Goal: Task Accomplishment & Management: Manage account settings

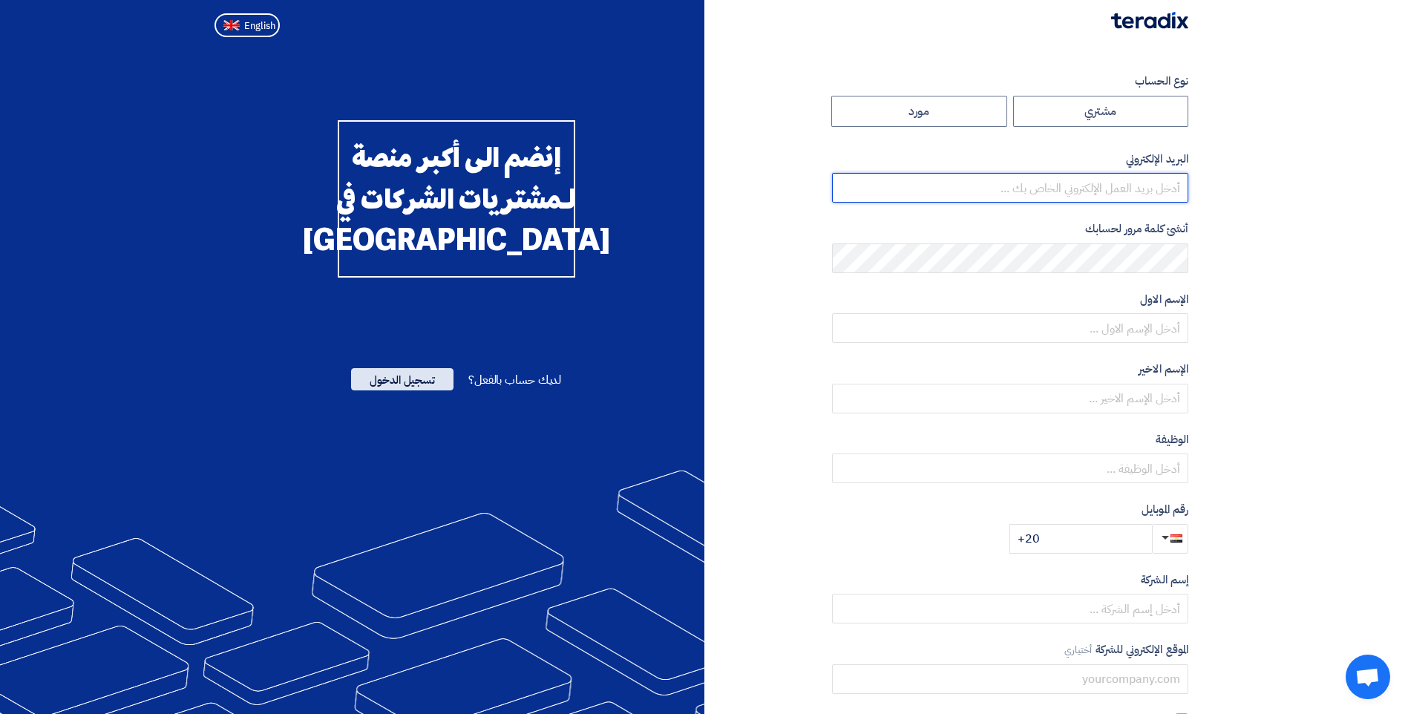
type input "viola.fayez@eea-egypt.com"
click at [411, 390] on span "تسجيل الدخول" at bounding box center [402, 379] width 102 height 22
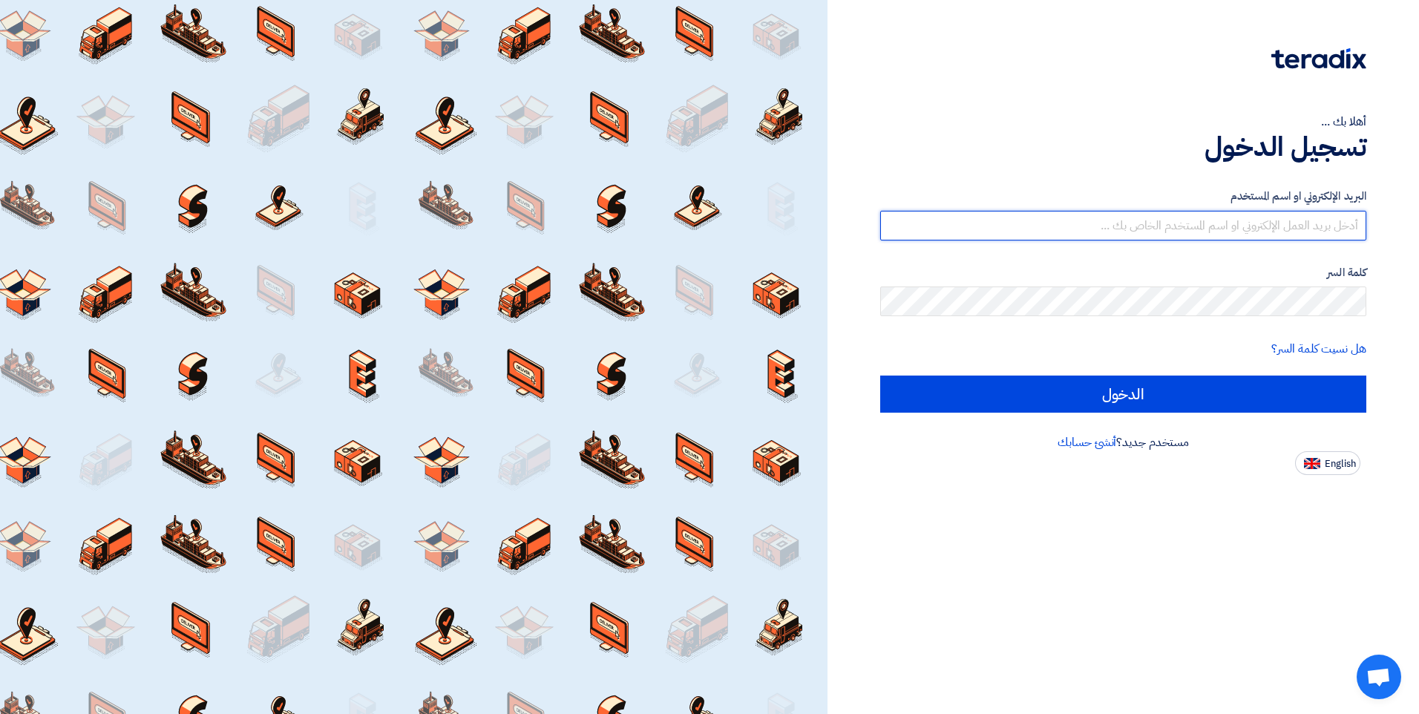
type input "viola.fayez@eea-egypt.com"
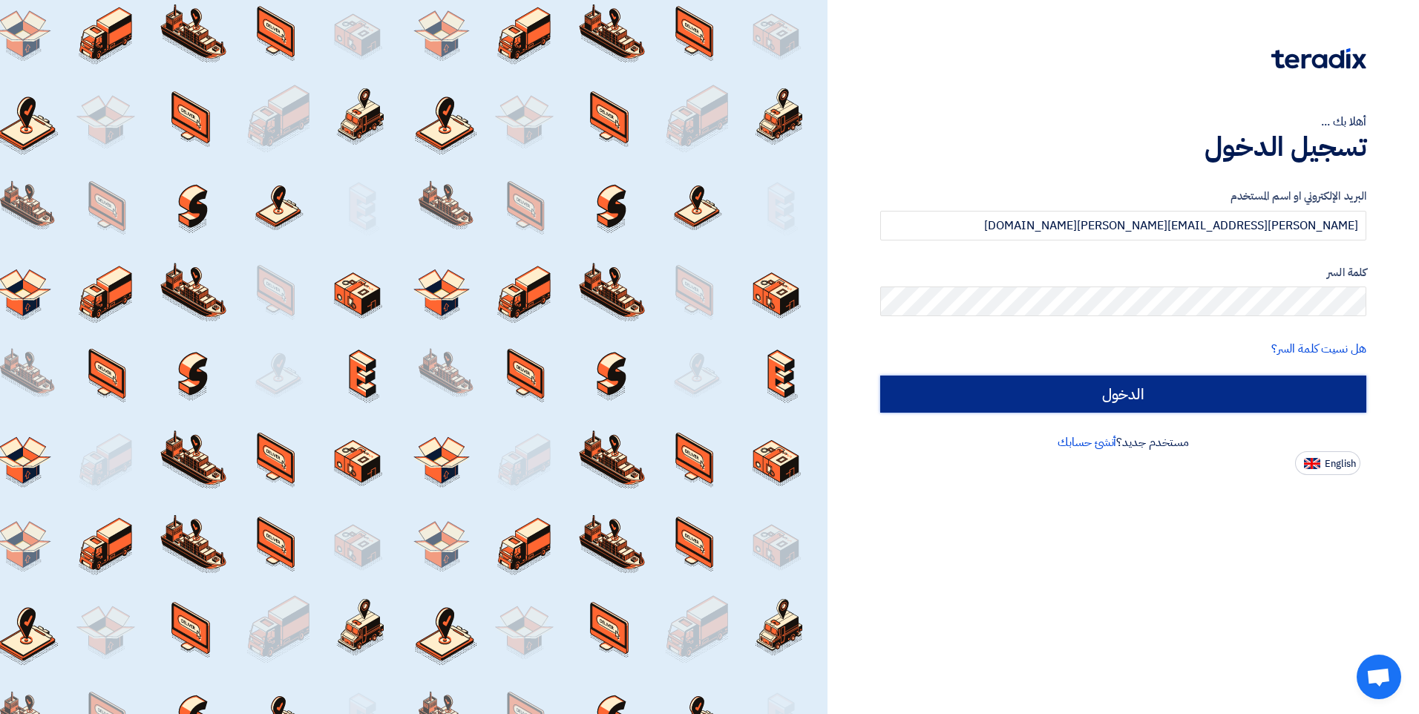
click at [1123, 389] on input "الدخول" at bounding box center [1123, 394] width 486 height 37
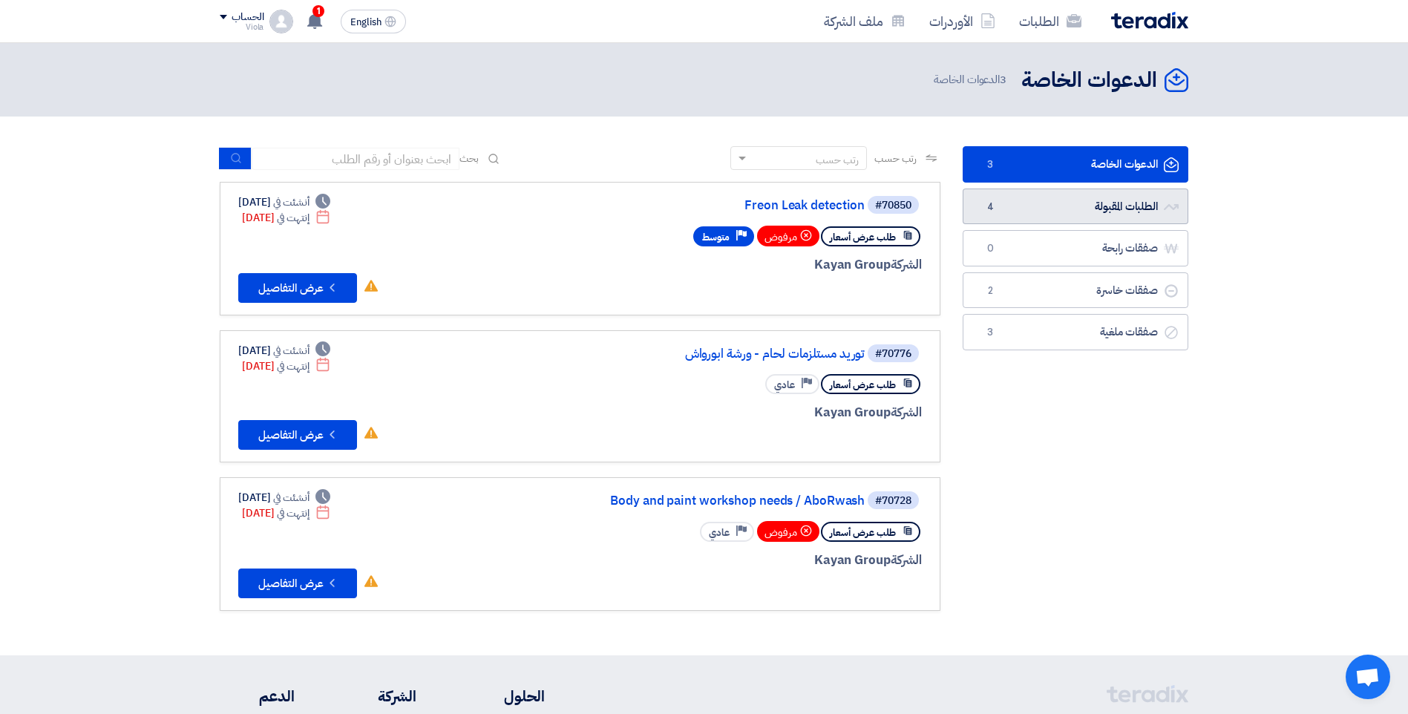
click at [1049, 193] on link "الطلبات المقبولة الطلبات المقبولة 4" at bounding box center [1076, 207] width 226 height 36
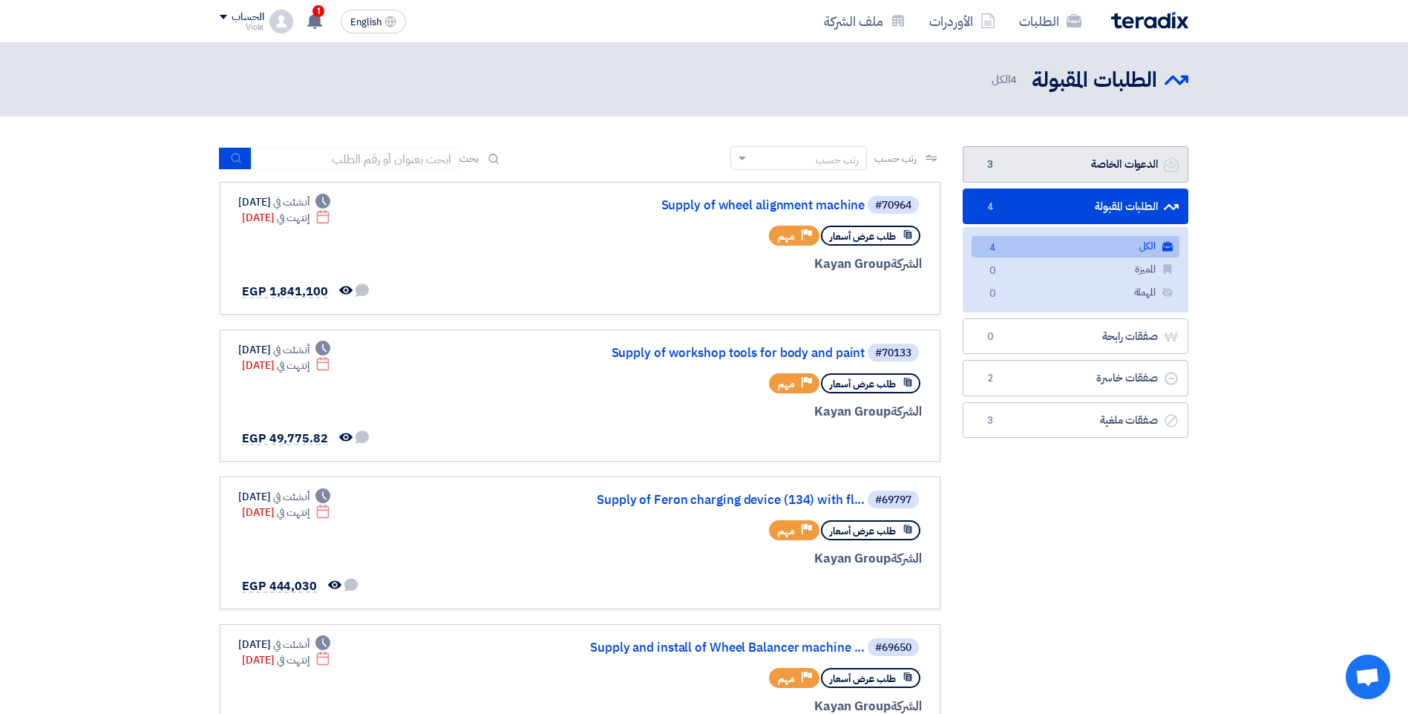
click at [1052, 168] on link "الدعوات الخاصة الدعوات الخاصة 3" at bounding box center [1076, 164] width 226 height 36
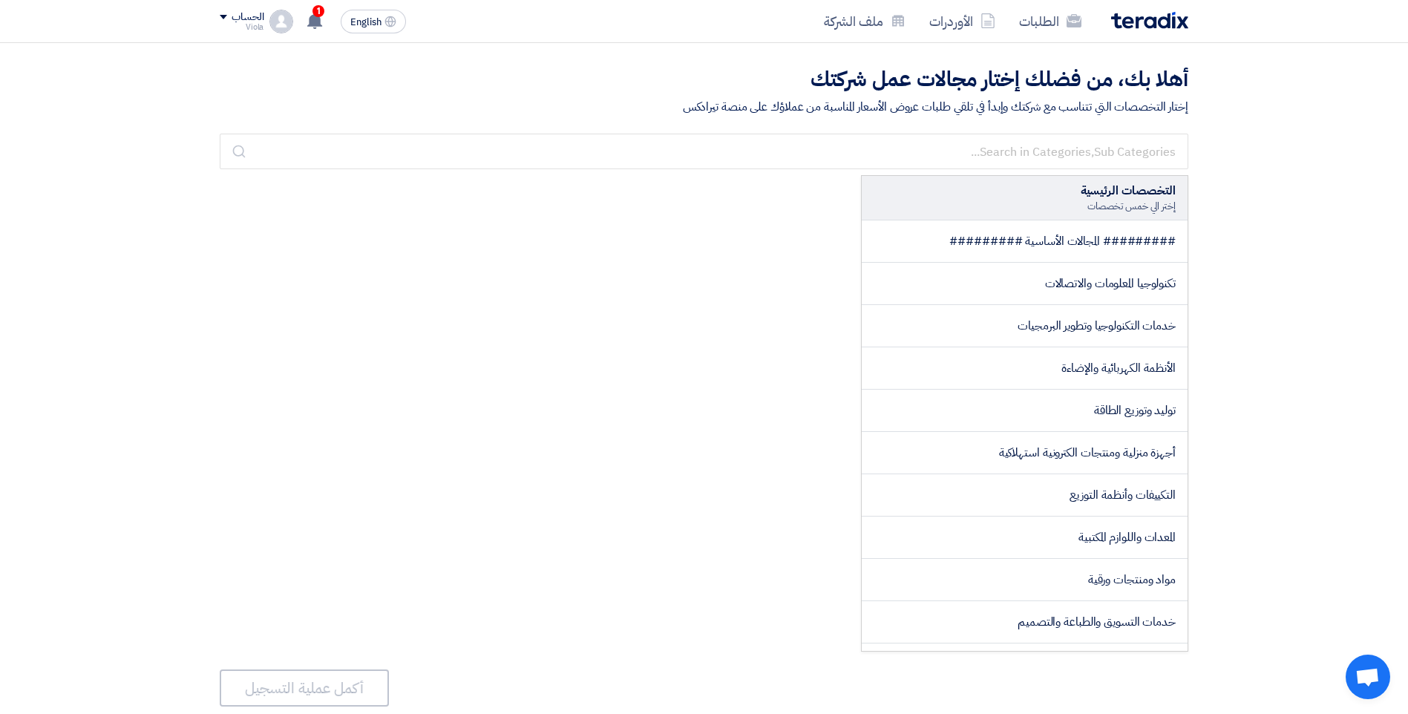
click at [268, 21] on div "الحساب [PERSON_NAME] الطلبات الأوردرات ملف الشركة الإعدادات خروج" at bounding box center [256, 22] width 73 height 24
click at [288, 54] on link "الطلبات" at bounding box center [297, 57] width 131 height 17
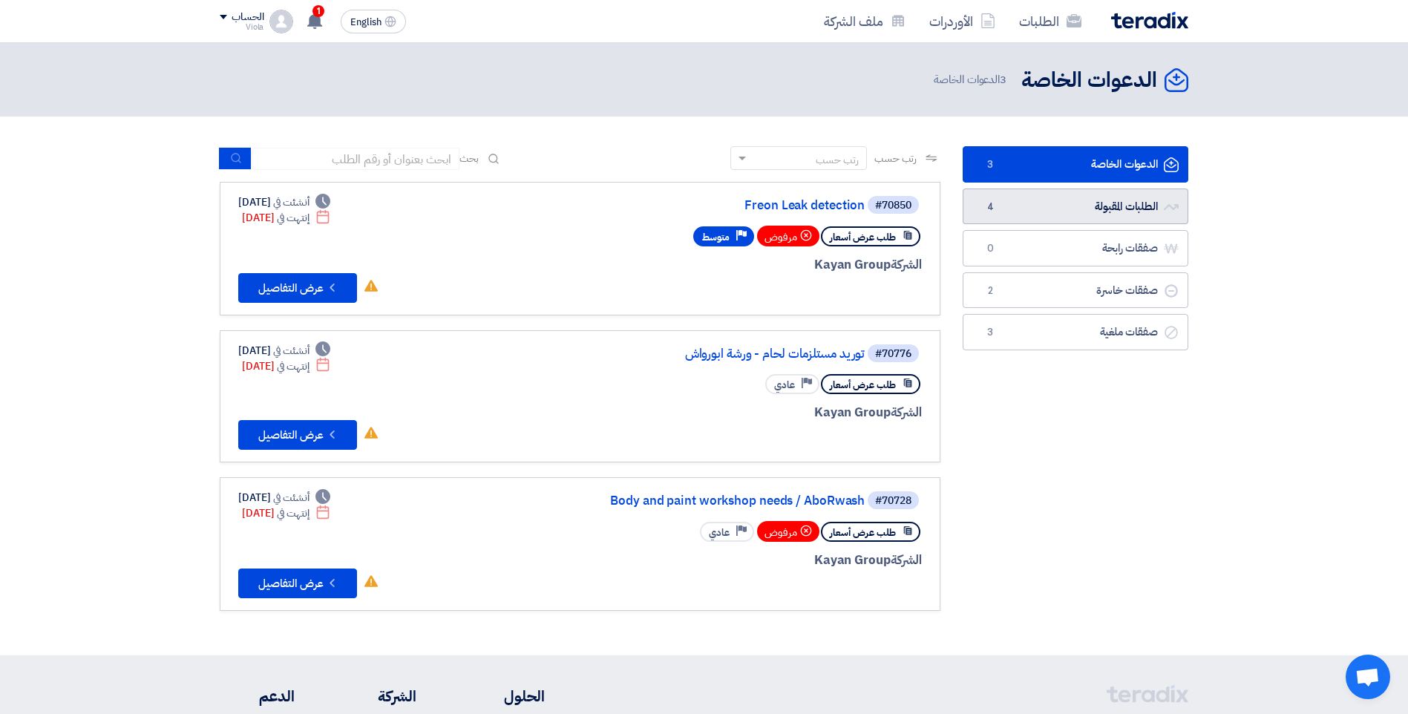
click at [1095, 215] on link "الطلبات المقبولة الطلبات المقبولة 4" at bounding box center [1076, 207] width 226 height 36
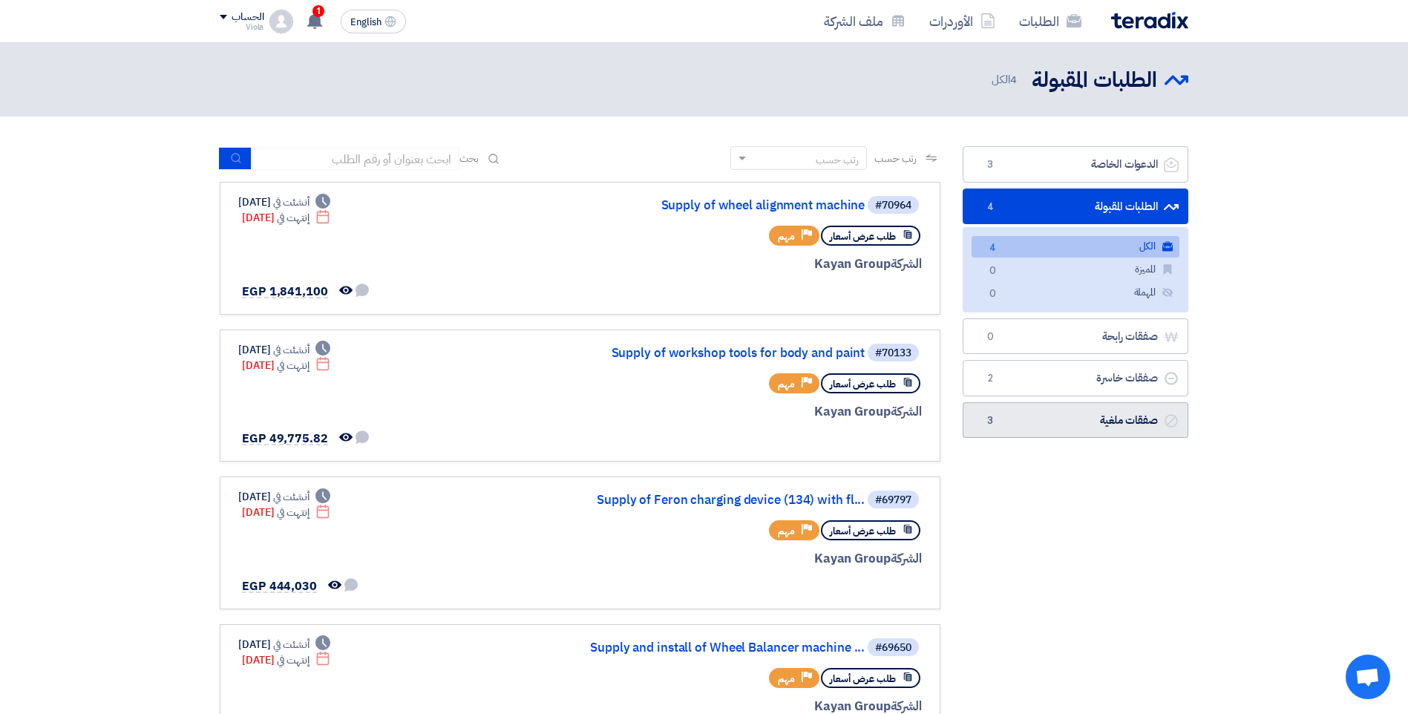
click at [1080, 419] on link "صفقات ملغية صفقات ملغية 3" at bounding box center [1076, 420] width 226 height 36
